Goal: Feedback & Contribution: Submit feedback/report problem

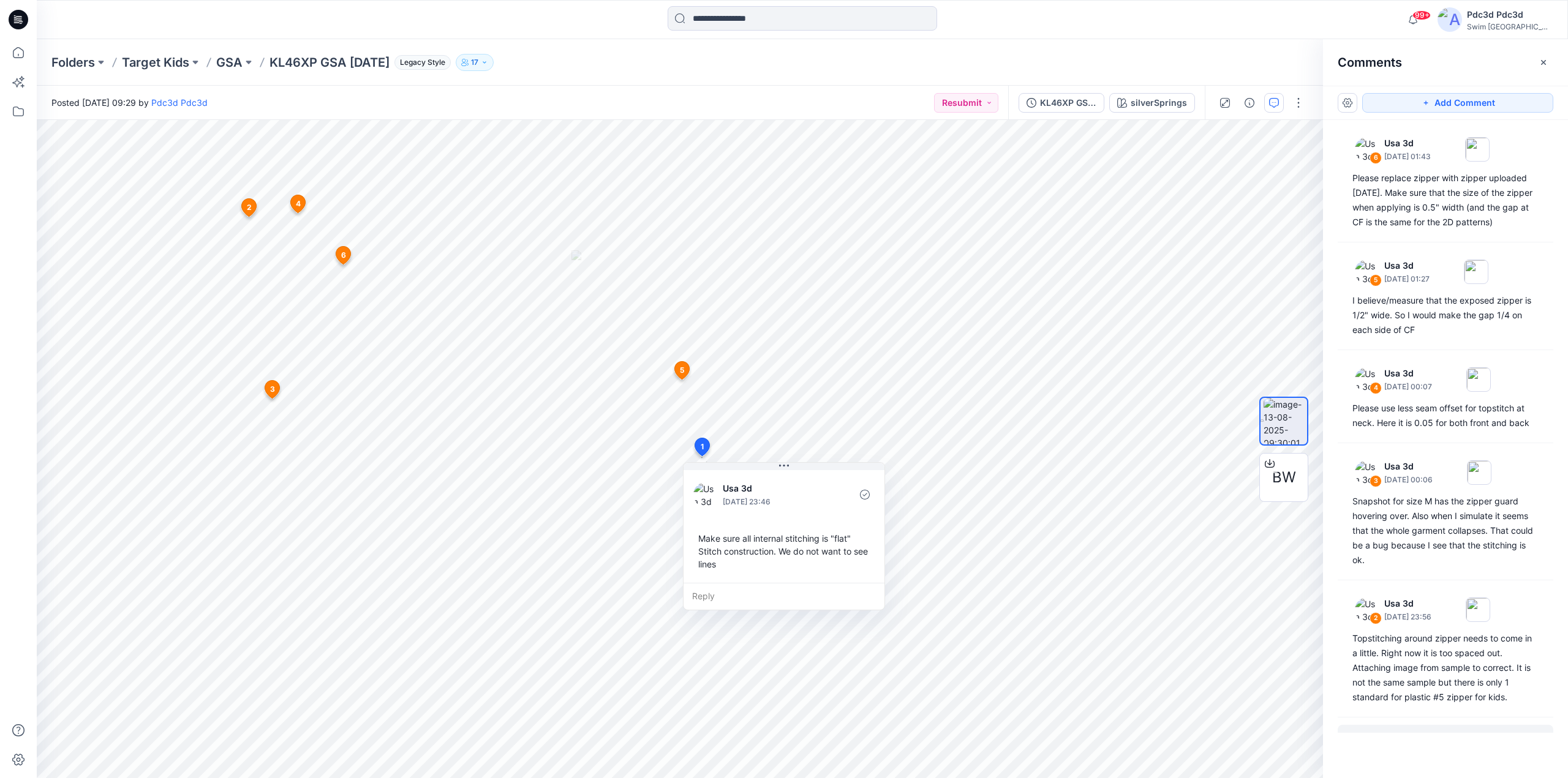
scroll to position [92, 0]
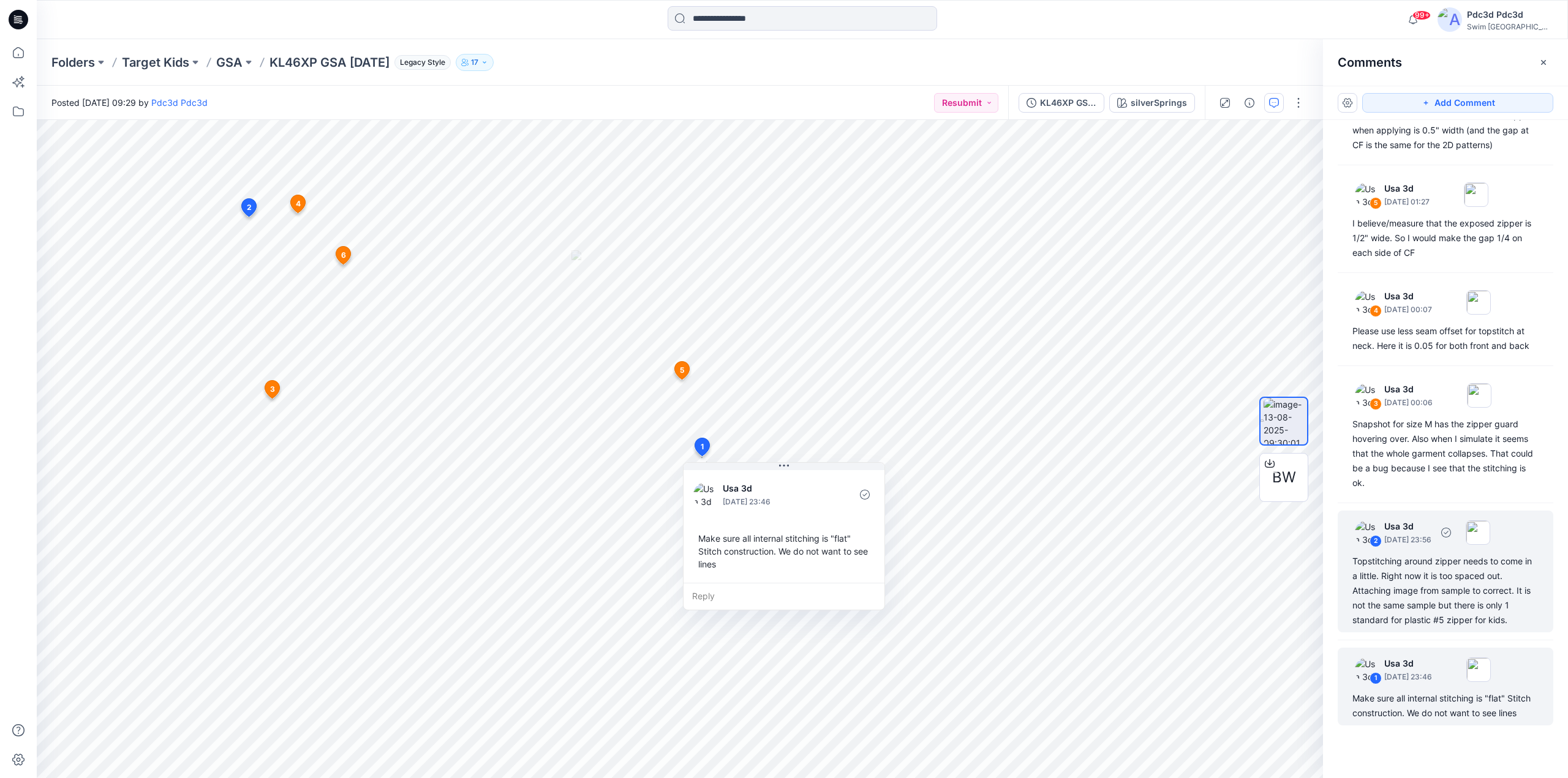
click at [1433, 596] on div "Topstitching around zipper needs to come in a little. Right now it is too space…" at bounding box center [1446, 591] width 186 height 74
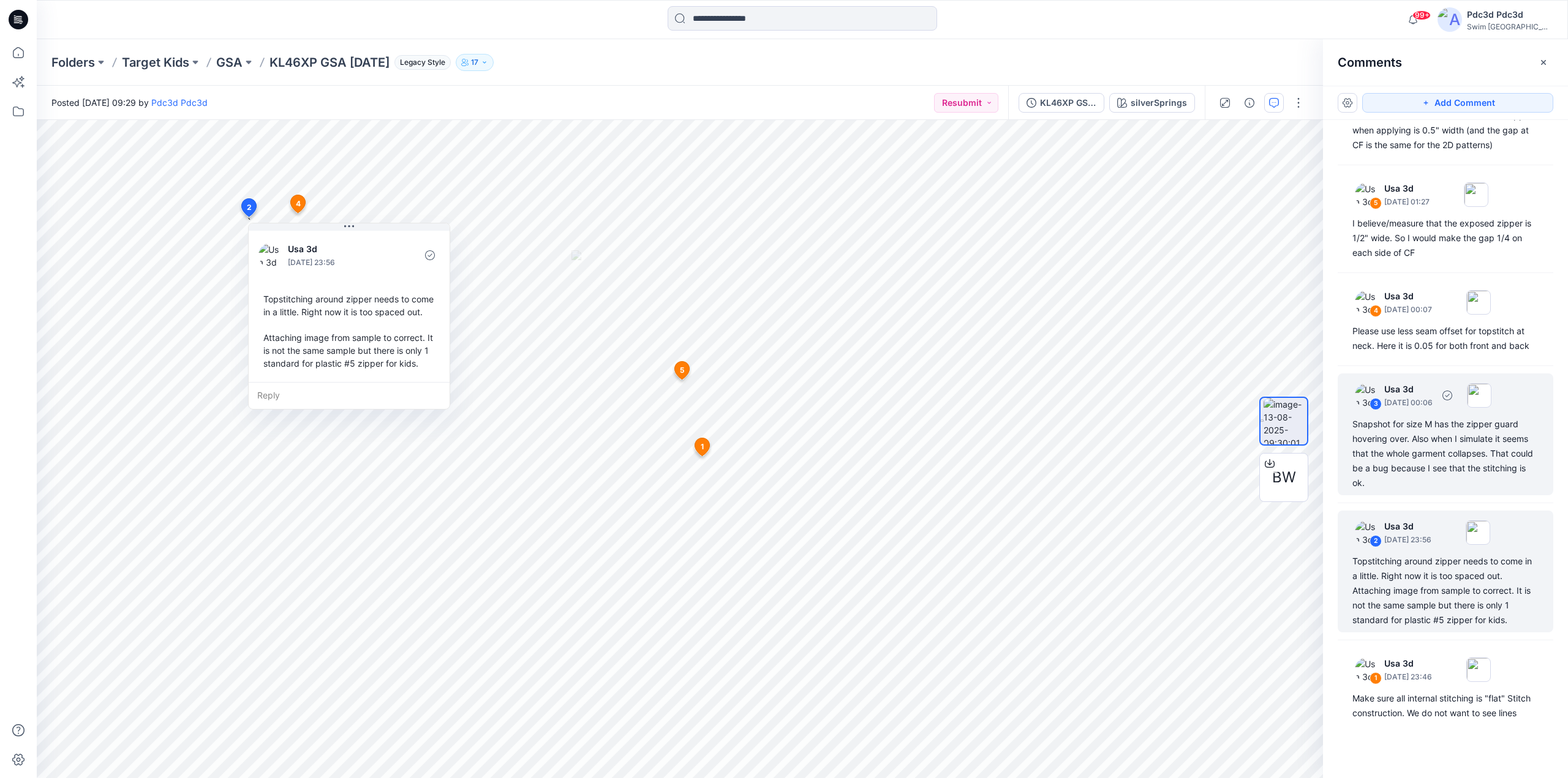
click at [1417, 468] on div "Snapshot for size M has the zipper guard hovering over. Also when I simulate it…" at bounding box center [1446, 453] width 186 height 74
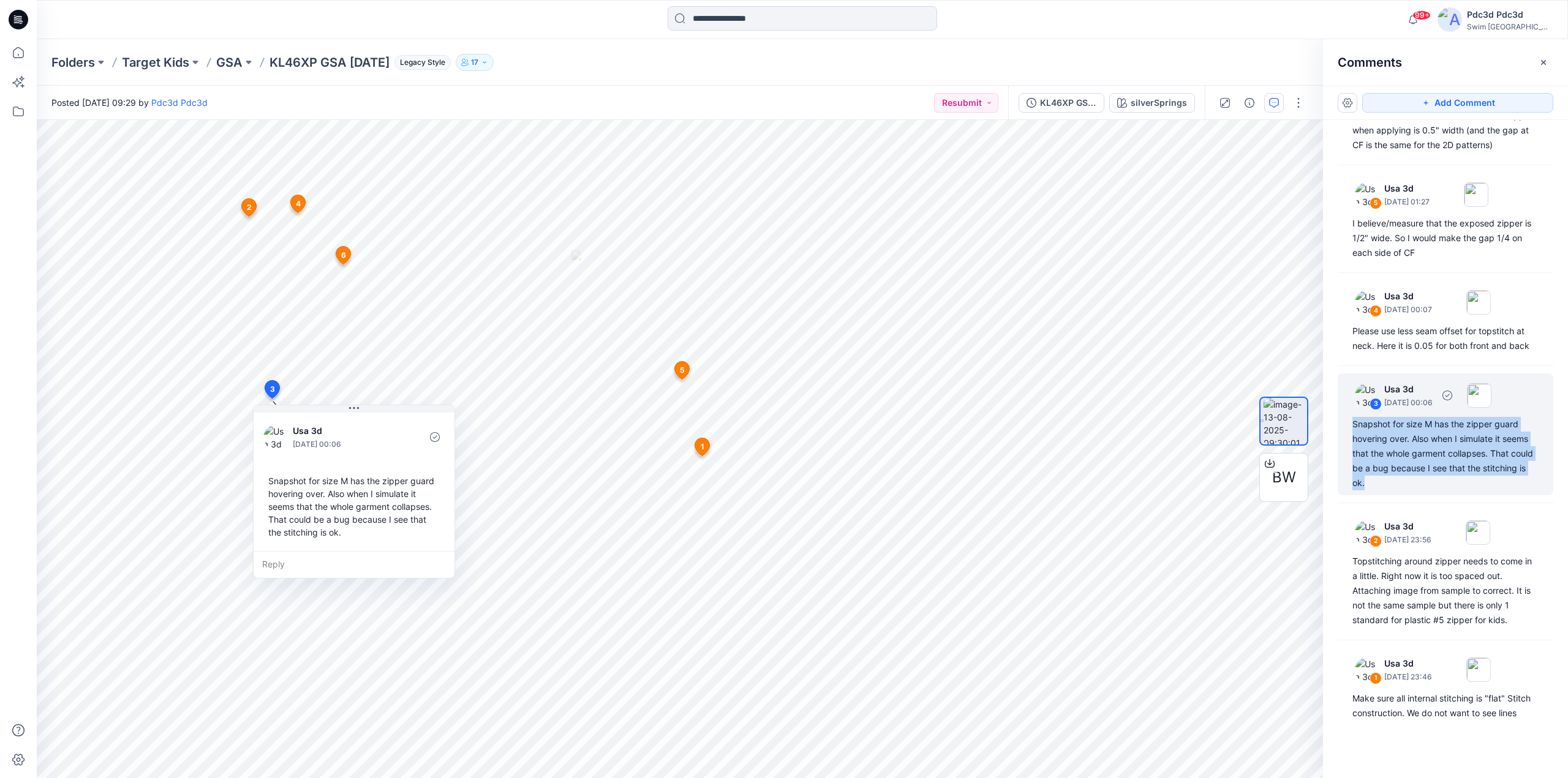
drag, startPoint x: 1421, startPoint y: 476, endPoint x: 1350, endPoint y: 414, distance: 94.3
click at [1350, 414] on div "3 Usa 3d [DATE] 00:06 Snapshot for size M has the zipper guard hovering over. A…" at bounding box center [1446, 434] width 216 height 122
copy div "Snapshot for size M has the zipper guard hovering over. Also when I simulate it…"
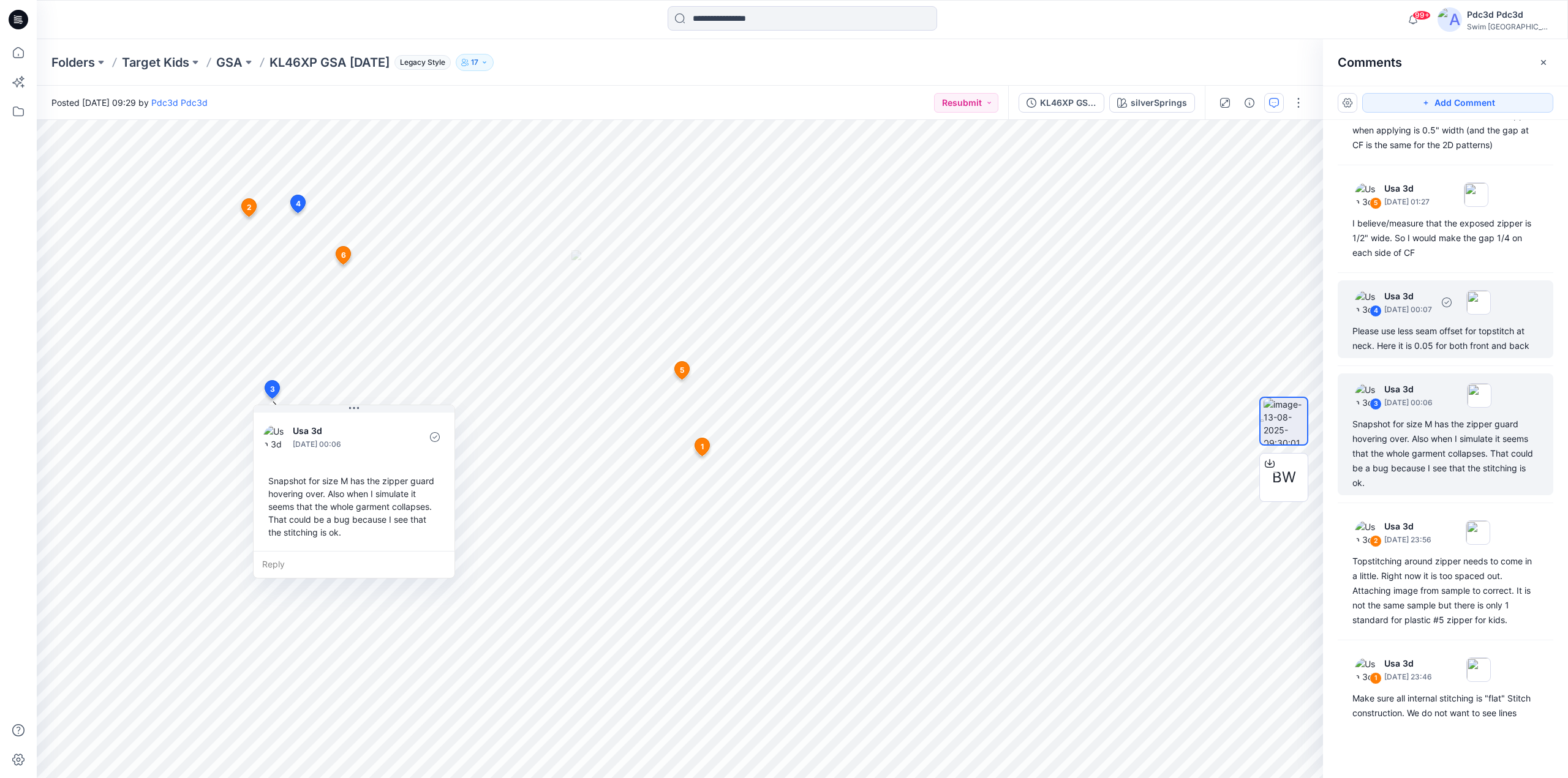
click at [1429, 327] on div "Please use less seam offset for topstitch at neck. Here it is 0.05 for both fro…" at bounding box center [1446, 338] width 186 height 29
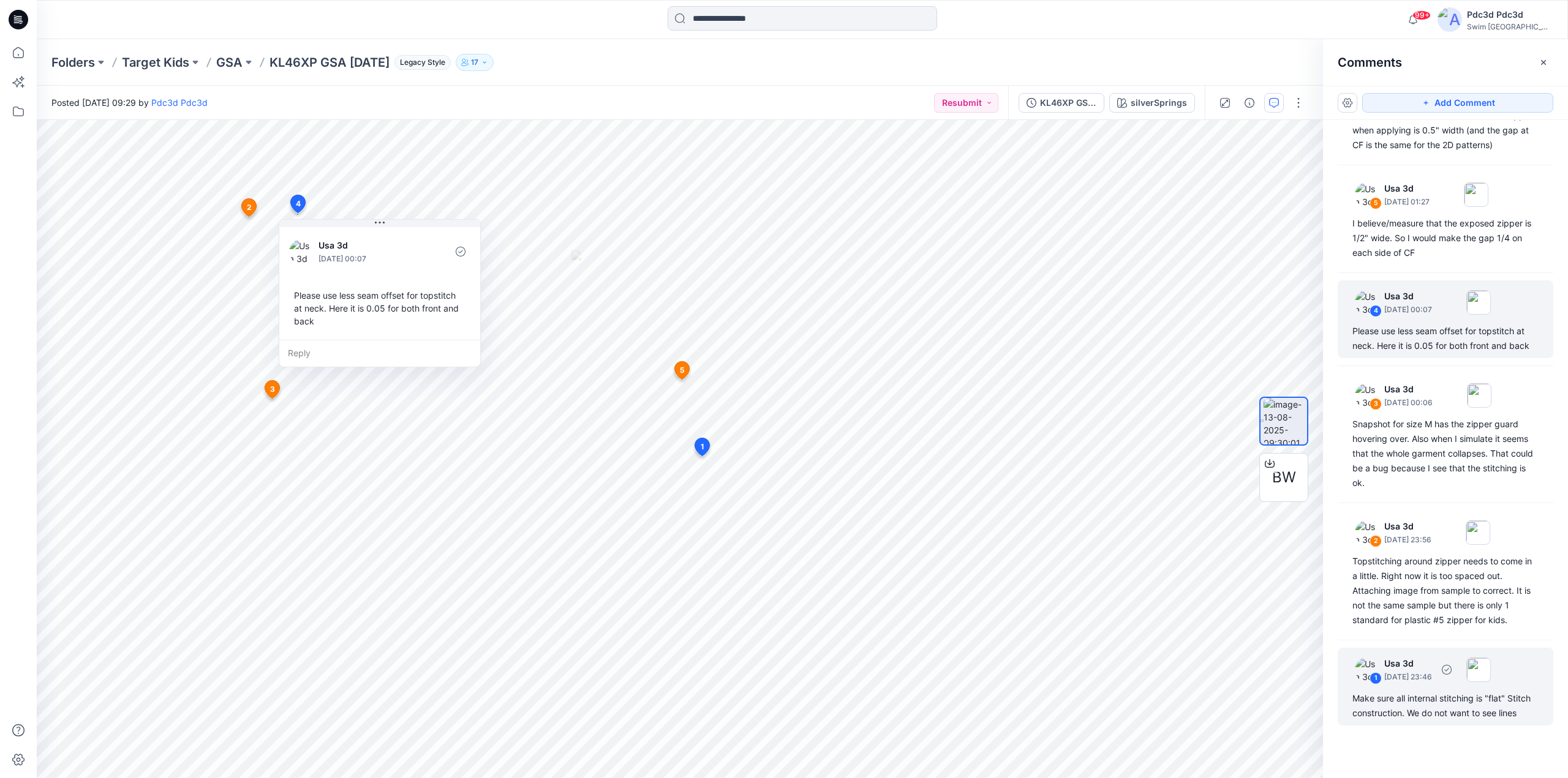
click at [1427, 671] on p "[DATE] 23:46" at bounding box center [1409, 677] width 48 height 12
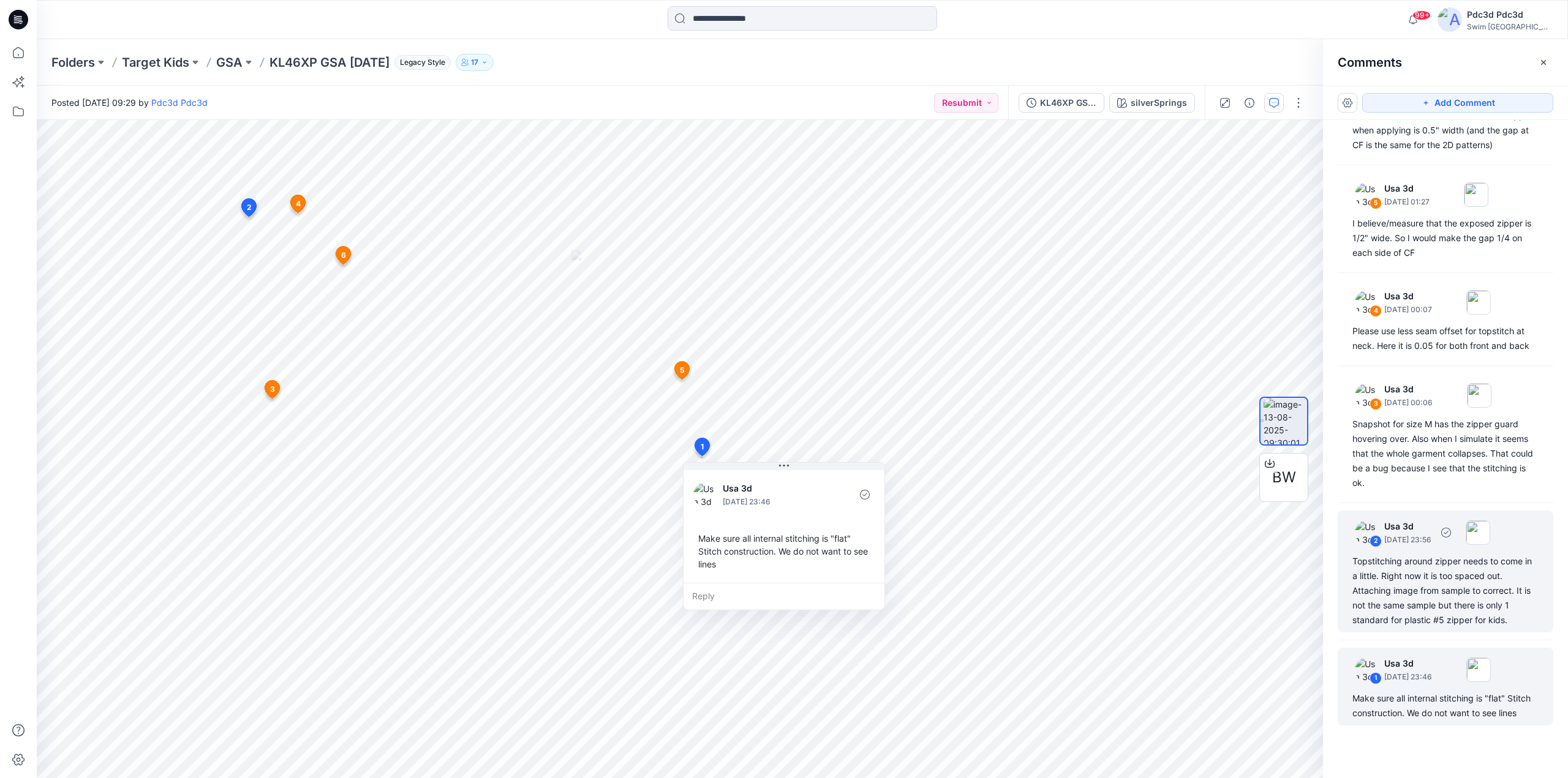
click at [1430, 605] on div "Topstitching around zipper needs to come in a little. Right now it is too space…" at bounding box center [1446, 591] width 186 height 74
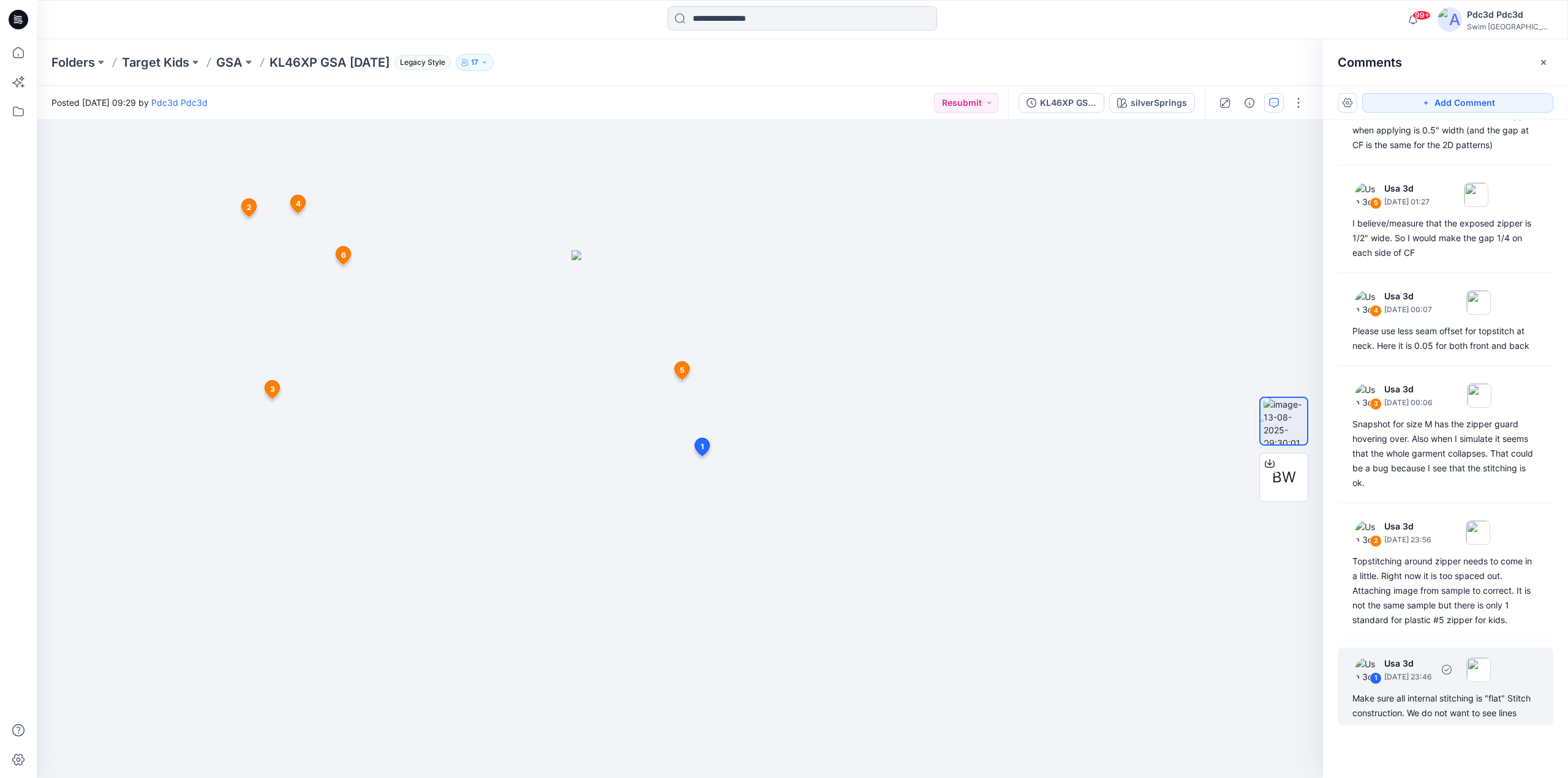
click at [1394, 710] on div "Make sure all internal stitching is "flat" Stitch construction. We do not want …" at bounding box center [1446, 706] width 186 height 29
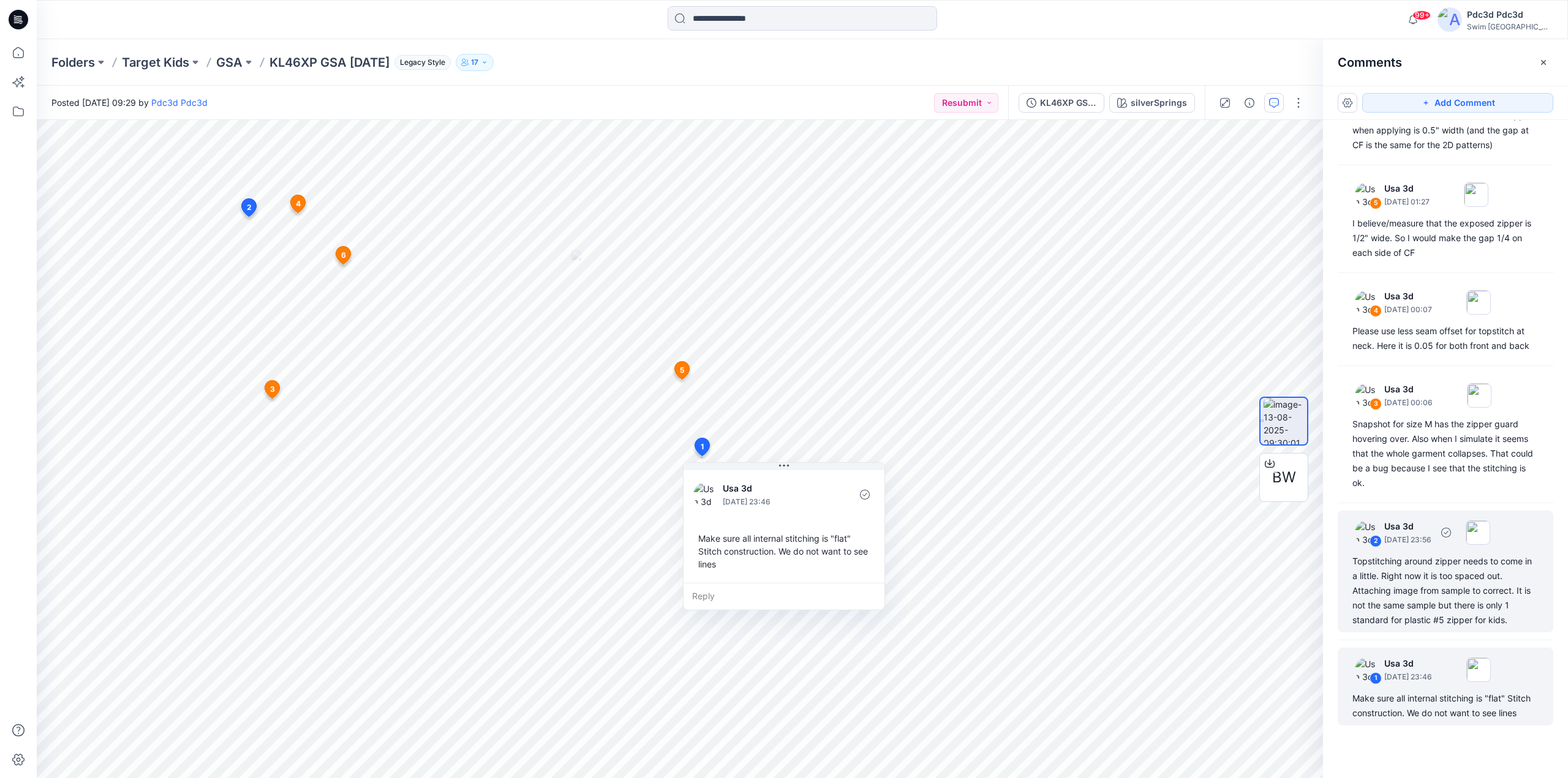
click at [1409, 573] on div "Topstitching around zipper needs to come in a little. Right now it is too space…" at bounding box center [1446, 591] width 186 height 74
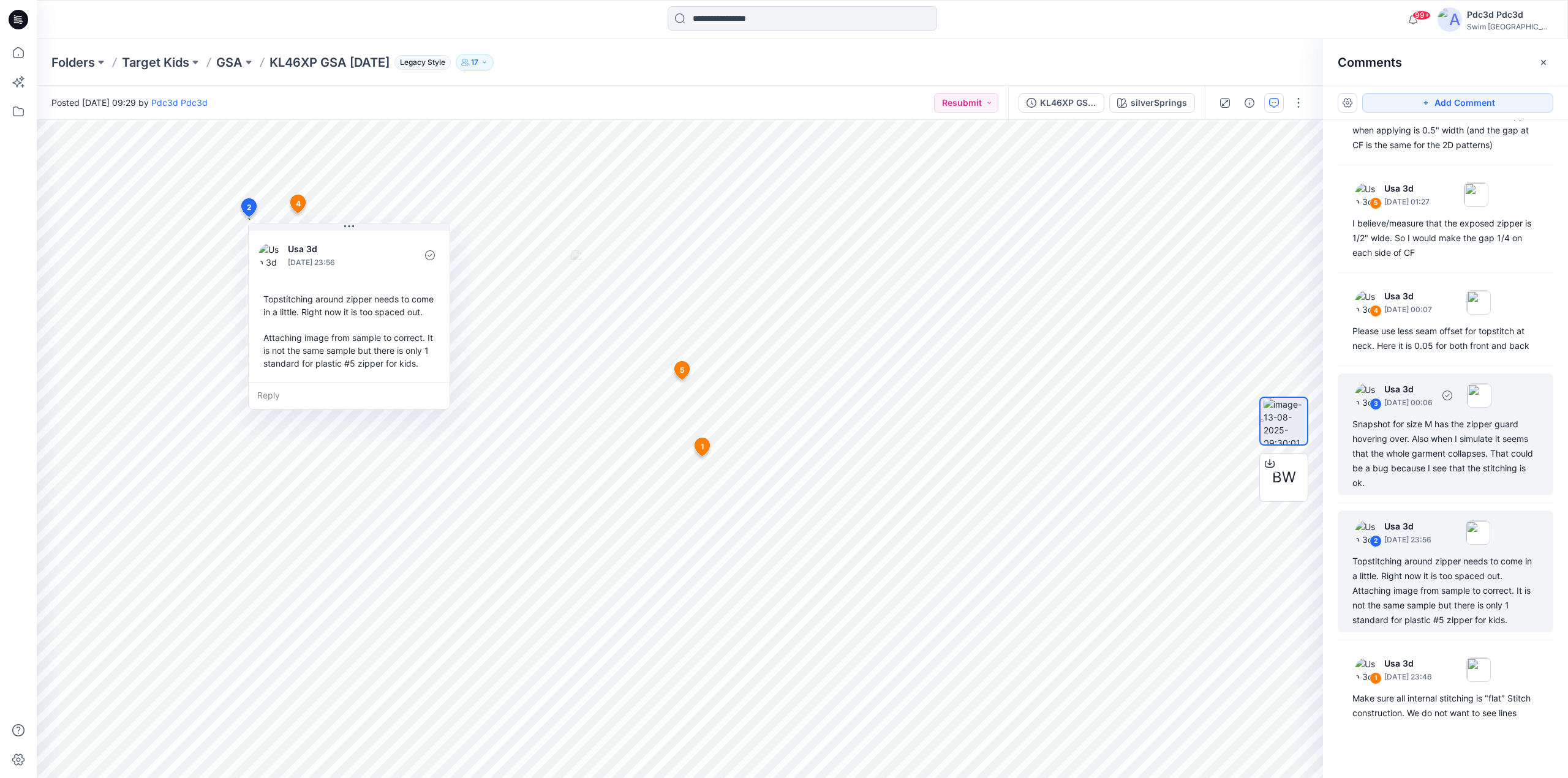
click at [1440, 458] on div "Snapshot for size M has the zipper guard hovering over. Also when I simulate it…" at bounding box center [1446, 453] width 186 height 74
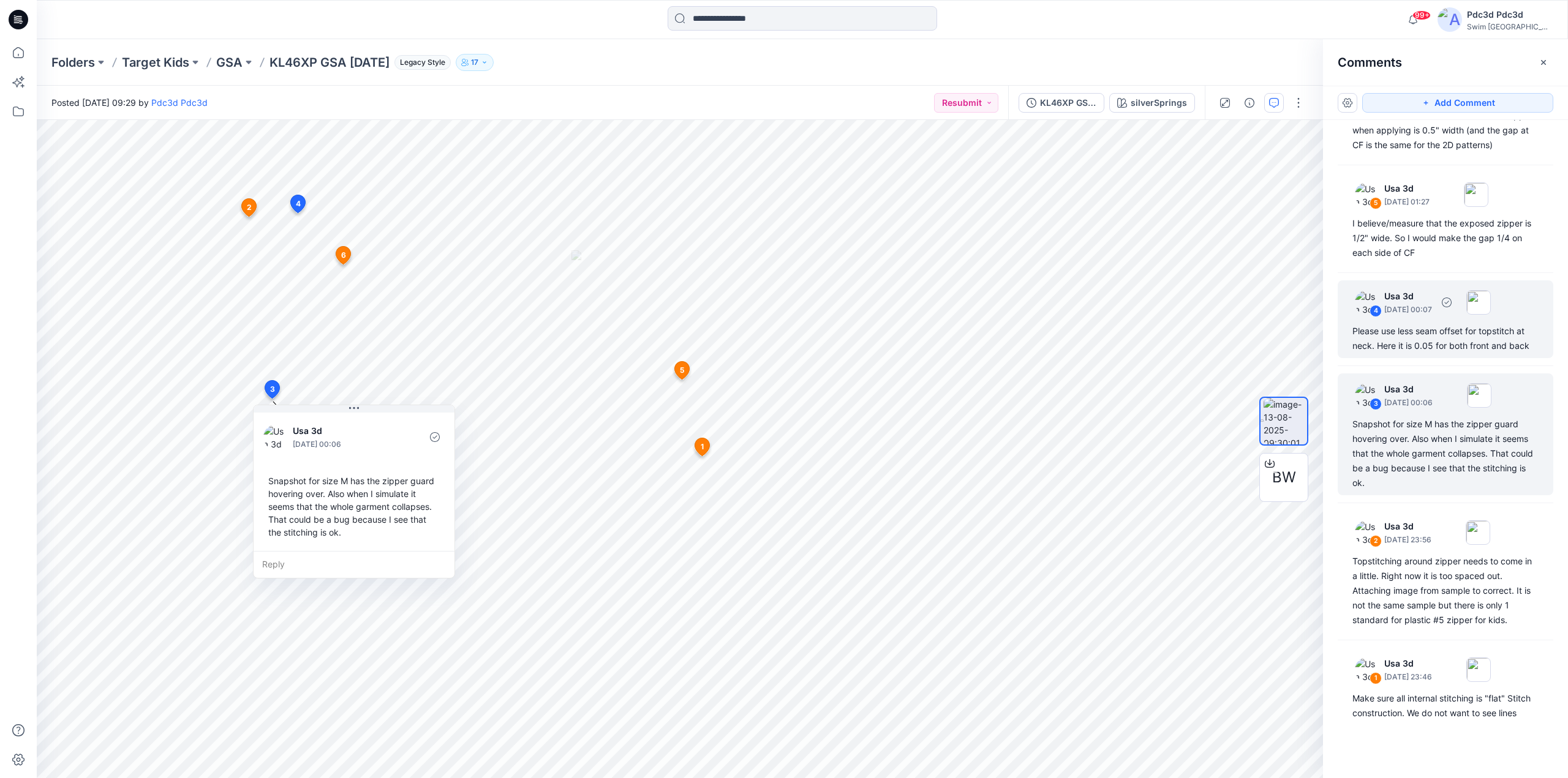
click at [1410, 302] on div "4 Usa 3d [DATE] 00:07" at bounding box center [1419, 302] width 146 height 34
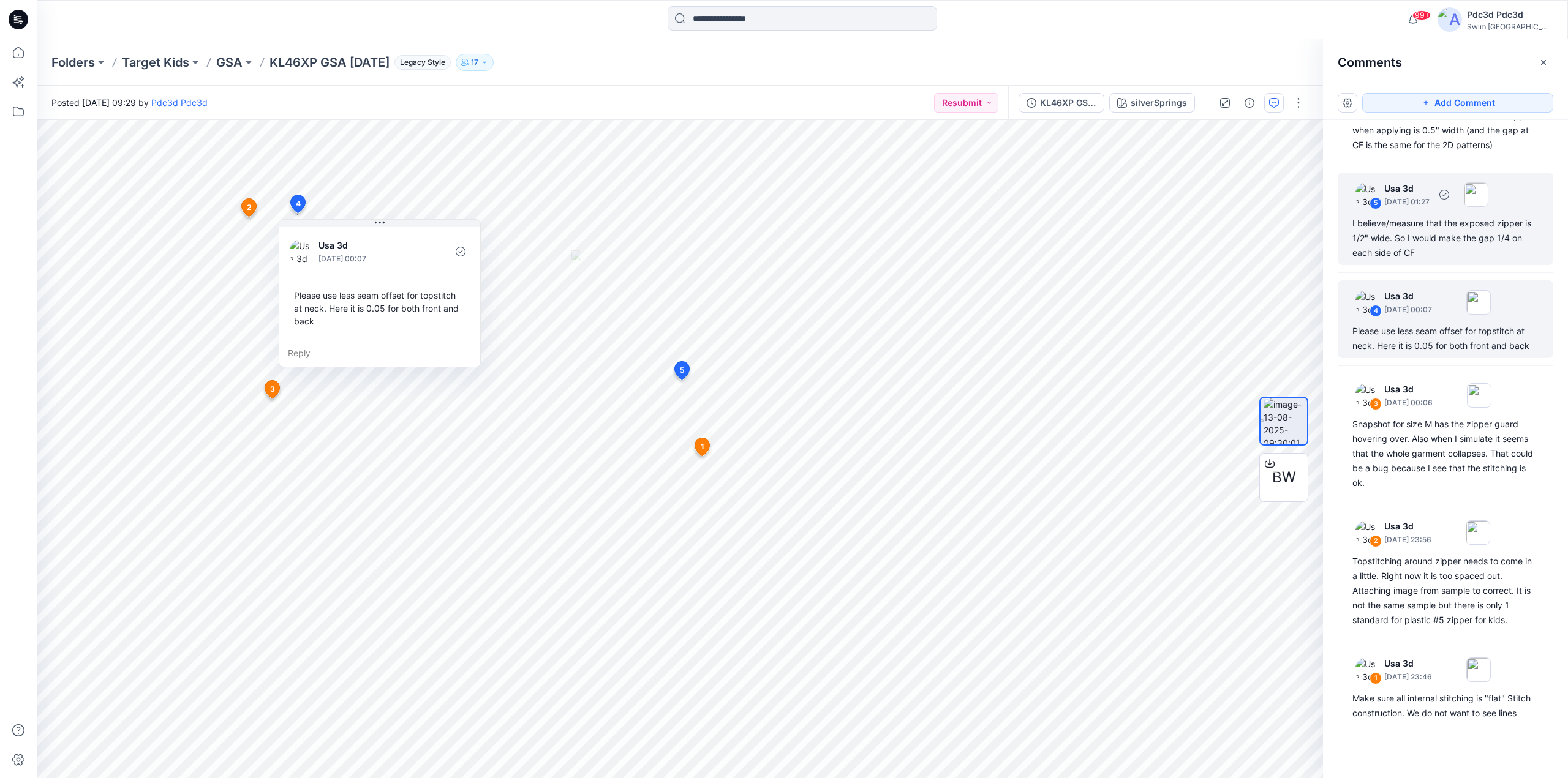
click at [1468, 216] on div "I believe/measure that the exposed zipper is 1/2" wide. So I would make the gap…" at bounding box center [1446, 237] width 186 height 44
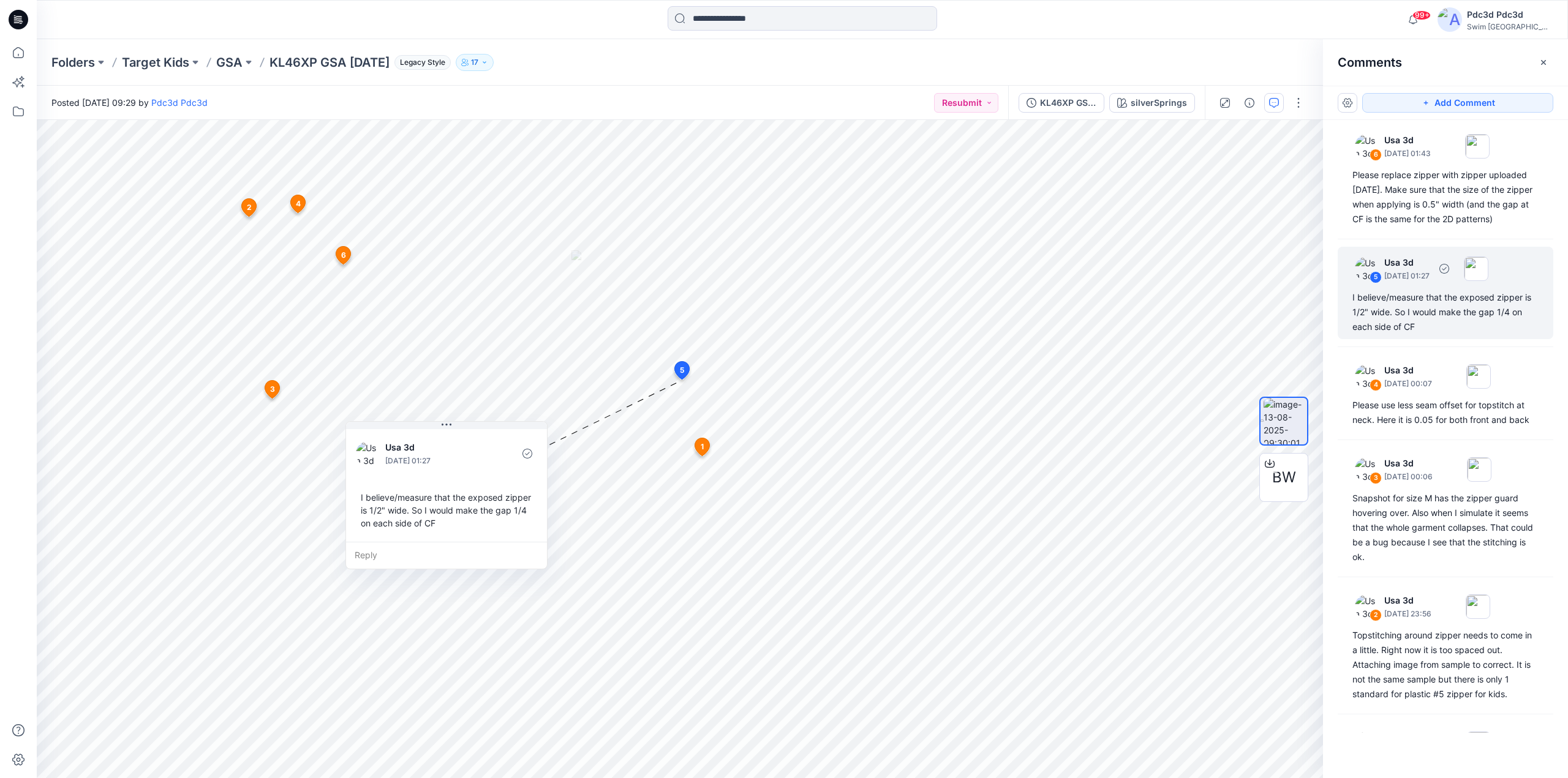
scroll to position [0, 0]
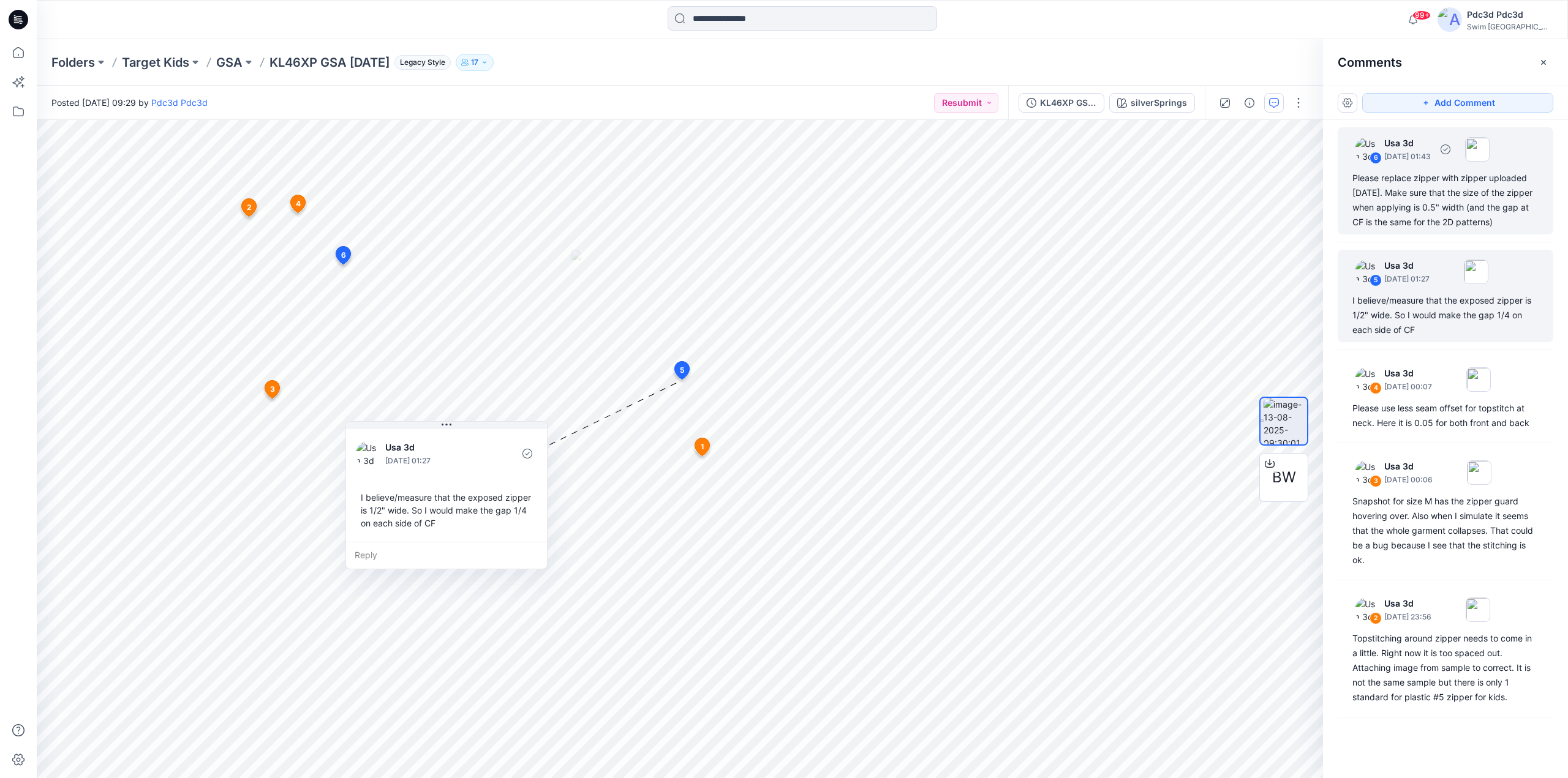
click at [1440, 231] on div "6 Usa 3d [DATE] 01:43 Please replace zipper with zipper uploaded [DATE]. Make s…" at bounding box center [1446, 180] width 216 height 107
